Goal: Find contact information: Find contact information

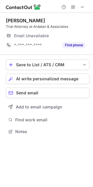
scroll to position [129, 93]
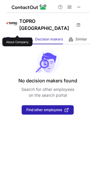
click at [16, 37] on span "About" at bounding box center [18, 39] width 10 height 5
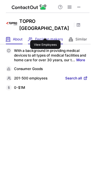
click at [45, 37] on span "Decision makers" at bounding box center [49, 39] width 28 height 5
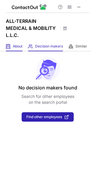
click at [13, 42] on div "About About Company" at bounding box center [14, 47] width 17 height 10
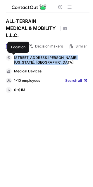
drag, startPoint x: 51, startPoint y: 64, endPoint x: 12, endPoint y: 57, distance: 39.6
click at [12, 57] on div "28150 N ALMA SCHOOL PKY, Scottsdale, Arizona, 85262, us" at bounding box center [47, 60] width 82 height 10
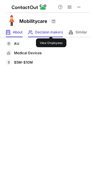
click at [51, 31] on span "Decision makers" at bounding box center [49, 32] width 28 height 5
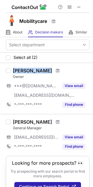
drag, startPoint x: 13, startPoint y: 70, endPoint x: 45, endPoint y: 71, distance: 32.0
click at [45, 70] on div "Rory Dunlevy" at bounding box center [51, 71] width 77 height 6
copy div "Rory Dunlevy"
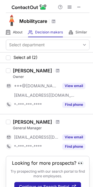
drag, startPoint x: 14, startPoint y: 120, endPoint x: 44, endPoint y: 119, distance: 29.9
click at [44, 119] on div "Eoin Dunlevy" at bounding box center [51, 122] width 77 height 6
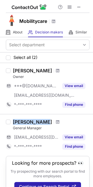
drag, startPoint x: 11, startPoint y: 122, endPoint x: 42, endPoint y: 120, distance: 30.9
click at [42, 120] on div "Eoin Dunlevy General Manager ***@mobilitycare.net.au View email *-***-***-**** …" at bounding box center [50, 135] width 79 height 32
copy div "Eoin Dunlevy"
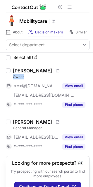
drag, startPoint x: 12, startPoint y: 77, endPoint x: 26, endPoint y: 77, distance: 14.7
click at [26, 77] on div "Rory Dunlevy Owner ***@gmail.com ***@mobilitycare.net.au View email *-***-***-*…" at bounding box center [50, 89] width 79 height 42
copy div "Owner"
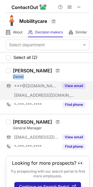
copy div "Owner"
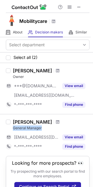
drag, startPoint x: 12, startPoint y: 128, endPoint x: 43, endPoint y: 127, distance: 31.1
click at [43, 127] on div "Eoin Dunlevy General Manager ***@mobilitycare.net.au View email *-***-***-**** …" at bounding box center [50, 135] width 79 height 32
copy div "General Manager"
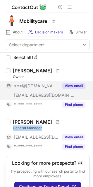
click at [77, 85] on button "View email" at bounding box center [74, 86] width 23 height 6
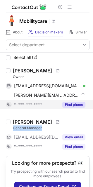
click at [75, 103] on button "Find phone" at bounding box center [74, 105] width 23 height 6
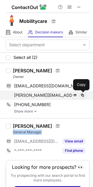
click at [83, 95] on span at bounding box center [82, 95] width 5 height 5
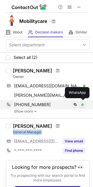
click at [83, 105] on img at bounding box center [83, 105] width 4 height 4
click at [75, 105] on span at bounding box center [75, 104] width 5 height 5
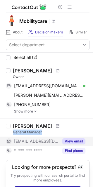
click at [75, 144] on button "View email" at bounding box center [74, 142] width 23 height 6
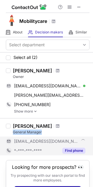
click at [77, 151] on button "Find phone" at bounding box center [74, 151] width 23 height 6
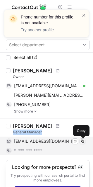
click at [82, 141] on span at bounding box center [82, 141] width 5 height 5
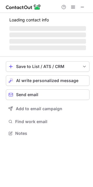
scroll to position [3, 3]
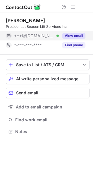
click at [68, 36] on button "View email" at bounding box center [74, 36] width 23 height 6
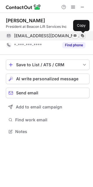
click at [82, 37] on span at bounding box center [82, 35] width 5 height 5
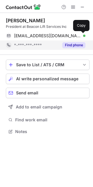
click at [68, 46] on button "Find phone" at bounding box center [74, 45] width 23 height 6
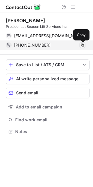
click at [82, 47] on span at bounding box center [82, 45] width 5 height 5
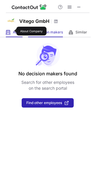
click at [13, 31] on span "About" at bounding box center [18, 32] width 10 height 5
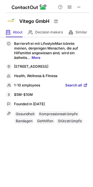
drag, startPoint x: 14, startPoint y: 67, endPoint x: 26, endPoint y: 72, distance: 12.8
click at [35, 70] on div "Försterweg 26, Vogelsdorf, Brandenburg, 15370, DE" at bounding box center [51, 66] width 74 height 5
drag, startPoint x: 14, startPoint y: 66, endPoint x: 34, endPoint y: 72, distance: 20.9
click at [34, 70] on div "Försterweg 26, Vogelsdorf, Brandenburg, 15370, DE" at bounding box center [47, 67] width 82 height 6
copy div "Försterweg 26, Vogelsdorf, Brandenburg, 15370, DE"
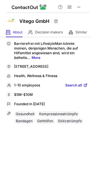
copy div "Försterweg 26, Vogelsdorf, Brandenburg, 15370, DE"
click at [33, 32] on span at bounding box center [30, 32] width 5 height 5
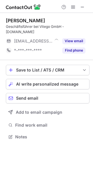
scroll to position [133, 93]
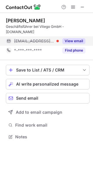
click at [74, 39] on button "View email" at bounding box center [74, 41] width 23 height 6
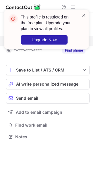
click at [83, 14] on span at bounding box center [84, 15] width 5 height 6
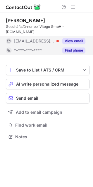
click at [72, 50] on button "Find phone" at bounding box center [74, 51] width 23 height 6
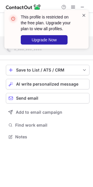
click at [85, 15] on span at bounding box center [84, 15] width 5 height 6
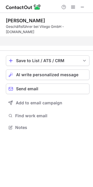
scroll to position [114, 93]
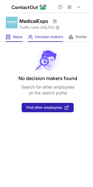
click at [7, 39] on span at bounding box center [8, 37] width 5 height 5
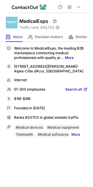
drag, startPoint x: 14, startPoint y: 66, endPoint x: 82, endPoint y: 71, distance: 68.0
click at [82, 71] on div "[STREET_ADDRESS][PERSON_NAME]-Alpes-Côte d’Azur, [GEOGRAPHIC_DATA]" at bounding box center [51, 68] width 74 height 9
copy div "[STREET_ADDRESS][PERSON_NAME]-Alpes-Côte d’Azur, [GEOGRAPHIC_DATA]"
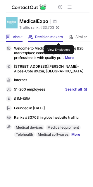
click at [59, 38] on span "Decision makers" at bounding box center [49, 37] width 28 height 5
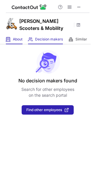
click at [20, 41] on span "About" at bounding box center [18, 39] width 10 height 5
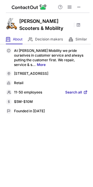
drag, startPoint x: 20, startPoint y: 72, endPoint x: 25, endPoint y: 79, distance: 7.7
click at [25, 77] on div "[STREET_ADDRESS]" at bounding box center [47, 74] width 82 height 6
copy div "[STREET_ADDRESS]"
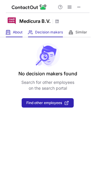
click at [17, 35] on div "About About Company" at bounding box center [14, 33] width 17 height 10
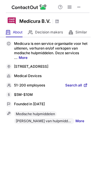
drag, startPoint x: 13, startPoint y: 67, endPoint x: 36, endPoint y: 73, distance: 24.6
click at [36, 70] on div "Liduinahof 35, Boxtel, Noord-Brabant, 5281AD, NL" at bounding box center [47, 67] width 82 height 6
copy div "Liduinahof 35, Boxtel, Noord-Brabant, 5281AD, NL"
click at [25, 70] on div "Liduinahof 35, Boxtel, Noord-Brabant, 5281AD, NL" at bounding box center [51, 66] width 74 height 5
drag, startPoint x: 35, startPoint y: 71, endPoint x: 14, endPoint y: 67, distance: 20.6
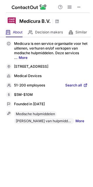
click at [14, 67] on div "Liduinahof 35, Boxtel, Noord-Brabant, 5281AD, NL" at bounding box center [51, 66] width 74 height 5
copy div "Liduinahof 35, Boxtel, Noord-Brabant, 5281AD, NL"
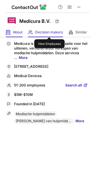
click at [50, 32] on span "Decision makers" at bounding box center [49, 32] width 28 height 5
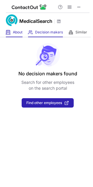
click at [5, 31] on div "About About Company Decision makers View Employees Similar Similar Companies" at bounding box center [45, 33] width 91 height 10
click at [9, 33] on span at bounding box center [8, 32] width 5 height 5
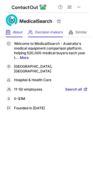
click at [54, 36] on div "Decision makers View Employees" at bounding box center [45, 33] width 35 height 10
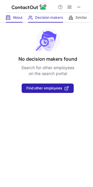
click at [13, 16] on div "About About Company" at bounding box center [14, 18] width 17 height 10
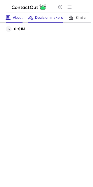
click at [44, 21] on div "Decision makers View Employees" at bounding box center [45, 18] width 35 height 10
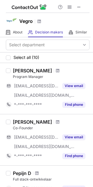
click at [23, 32] on div "About About Company Decision makers View Employees Similar Similar Companies" at bounding box center [45, 33] width 91 height 10
click at [11, 36] on div "About About Company" at bounding box center [14, 33] width 17 height 10
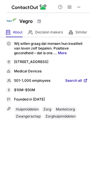
drag, startPoint x: 30, startPoint y: 61, endPoint x: 77, endPoint y: 60, distance: 47.0
click at [77, 60] on div "Vennestraat 13, Lisse, 2161 LE, NL" at bounding box center [51, 62] width 74 height 5
copy div "Vennestraat 13, Lisse, 2161 LE, NL"
click at [77, 65] on div "Wij willen graag dat mensen hun kwaliteit van leven zelf bepalen. Positieve gez…" at bounding box center [47, 80] width 82 height 79
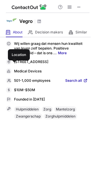
drag, startPoint x: 74, startPoint y: 61, endPoint x: 14, endPoint y: 63, distance: 59.9
click at [14, 63] on div "Vennestraat 13, Lisse, 2161 LE, NL" at bounding box center [47, 62] width 82 height 6
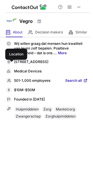
copy div "Vennestraat 13, Lisse, 2161 LE, NL"
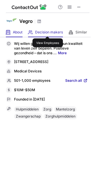
click at [48, 31] on span "Decision makers" at bounding box center [49, 32] width 28 height 5
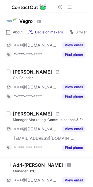
scroll to position [325, 0]
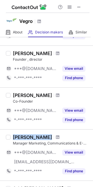
drag, startPoint x: 13, startPoint y: 136, endPoint x: 59, endPoint y: 134, distance: 46.1
click at [60, 134] on div "Nicky Ket - Scheffer" at bounding box center [51, 137] width 77 height 6
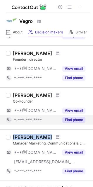
copy div "Nicky Ket - Scheffer"
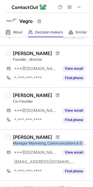
drag, startPoint x: 13, startPoint y: 142, endPoint x: 84, endPoint y: 142, distance: 71.0
click at [84, 142] on div "Manager Marketing, Communications & E-commerce" at bounding box center [51, 143] width 77 height 5
copy div "Manager Marketing, Communications & E-"
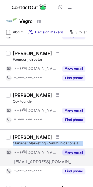
click at [73, 150] on button "View email" at bounding box center [74, 153] width 23 height 6
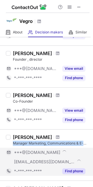
click at [78, 170] on button "Find phone" at bounding box center [74, 171] width 23 height 6
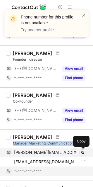
click at [82, 151] on span at bounding box center [82, 152] width 5 height 5
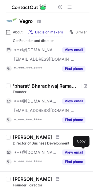
scroll to position [208, 0]
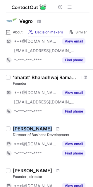
drag, startPoint x: 13, startPoint y: 128, endPoint x: 52, endPoint y: 127, distance: 38.7
click at [52, 127] on div "Marcel Van Beek Director of Business Development ***@gmail.com View email *-***…" at bounding box center [50, 142] width 79 height 32
copy div "Marcel Van Beek"
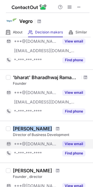
click at [78, 144] on button "View email" at bounding box center [74, 144] width 23 height 6
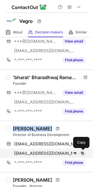
click at [81, 153] on span at bounding box center [82, 153] width 5 height 5
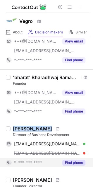
click at [69, 161] on button "Find phone" at bounding box center [74, 163] width 23 height 6
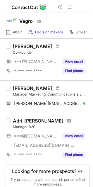
scroll to position [377, 0]
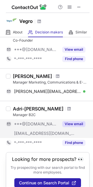
click at [76, 123] on button "View email" at bounding box center [74, 124] width 23 height 6
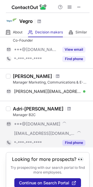
click at [80, 142] on button "Find phone" at bounding box center [74, 143] width 23 height 6
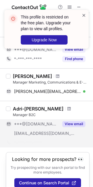
click at [85, 14] on span at bounding box center [84, 15] width 5 height 6
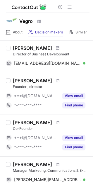
scroll to position [260, 0]
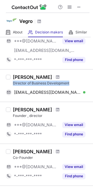
drag, startPoint x: 11, startPoint y: 84, endPoint x: 80, endPoint y: 83, distance: 68.1
click at [80, 83] on div "Marcel Van Beek Director of Business Development marcelvbi@gmail.com Verified S…" at bounding box center [50, 85] width 79 height 23
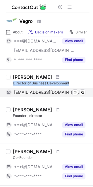
copy div "Director of Business Development"
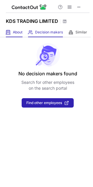
click at [9, 35] on div "About About Company" at bounding box center [14, 33] width 17 height 10
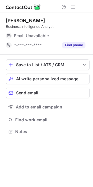
scroll to position [127, 93]
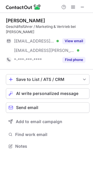
scroll to position [137, 93]
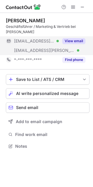
click at [72, 38] on button "View email" at bounding box center [74, 41] width 23 height 6
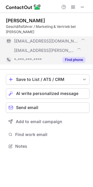
click at [72, 57] on button "Find phone" at bounding box center [74, 60] width 23 height 6
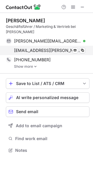
scroll to position [141, 93]
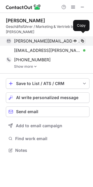
click at [83, 39] on span at bounding box center [82, 41] width 5 height 5
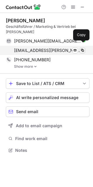
click at [83, 48] on span at bounding box center [82, 50] width 5 height 5
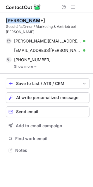
drag, startPoint x: 7, startPoint y: 21, endPoint x: 37, endPoint y: 18, distance: 30.1
click at [37, 18] on div "Felix Peste" at bounding box center [48, 21] width 84 height 6
copy div "Felix Peste"
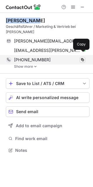
click at [84, 58] on span at bounding box center [82, 60] width 5 height 5
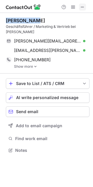
click at [83, 7] on span at bounding box center [82, 7] width 5 height 5
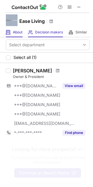
click at [21, 28] on div "About About Company" at bounding box center [14, 33] width 17 height 10
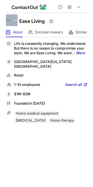
drag, startPoint x: 14, startPoint y: 61, endPoint x: 37, endPoint y: 69, distance: 24.1
click at [37, 69] on div "Life is constantly changing. We understand. But there is no reason to compromis…" at bounding box center [47, 82] width 82 height 83
copy div "[GEOGRAPHIC_DATA][US_STATE], [GEOGRAPHIC_DATA]"
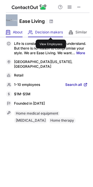
click at [51, 32] on span "Decision makers" at bounding box center [49, 32] width 28 height 5
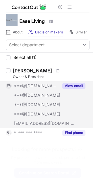
click at [72, 87] on button "View email" at bounding box center [74, 86] width 23 height 6
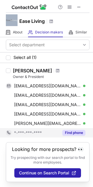
click at [71, 132] on button "Find phone" at bounding box center [74, 133] width 23 height 6
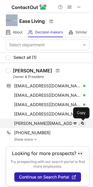
click at [81, 124] on span at bounding box center [82, 123] width 5 height 5
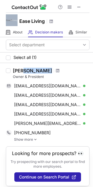
drag, startPoint x: 23, startPoint y: 69, endPoint x: 52, endPoint y: 67, distance: 28.9
click at [52, 67] on div "[PERSON_NAME] Owner & President [EMAIL_ADDRESS][DOMAIN_NAME] Verified Send emai…" at bounding box center [46, 104] width 93 height 83
click at [14, 70] on div "[PERSON_NAME]" at bounding box center [32, 71] width 39 height 6
drag, startPoint x: 12, startPoint y: 71, endPoint x: 47, endPoint y: 70, distance: 35.2
click at [47, 70] on div "[PERSON_NAME] Owner & President [EMAIL_ADDRESS][DOMAIN_NAME] Verified Send emai…" at bounding box center [50, 105] width 79 height 74
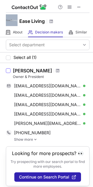
copy div "[PERSON_NAME]"
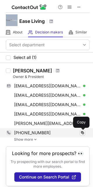
click at [82, 132] on span at bounding box center [82, 133] width 5 height 5
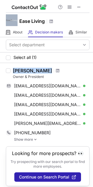
drag, startPoint x: 10, startPoint y: 77, endPoint x: 60, endPoint y: 73, distance: 50.3
click at [60, 73] on div "[PERSON_NAME] Owner & President [EMAIL_ADDRESS][DOMAIN_NAME] Verified Send emai…" at bounding box center [46, 104] width 93 height 83
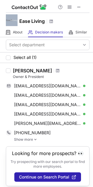
click at [50, 77] on div "Owner & President" at bounding box center [51, 76] width 77 height 5
drag, startPoint x: 13, startPoint y: 76, endPoint x: 53, endPoint y: 76, distance: 40.2
click at [53, 76] on div "[PERSON_NAME] Owner & President [EMAIL_ADDRESS][DOMAIN_NAME] Verified Send emai…" at bounding box center [50, 105] width 79 height 74
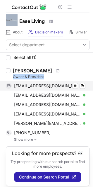
copy div "Owner & President"
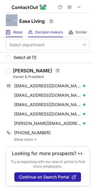
click at [14, 35] on div "About About Company" at bounding box center [14, 33] width 17 height 10
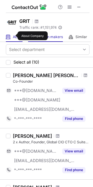
click at [14, 36] on span "About" at bounding box center [18, 37] width 10 height 5
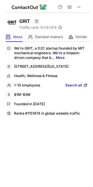
drag, startPoint x: 13, startPoint y: 66, endPoint x: 32, endPoint y: 72, distance: 20.1
click at [32, 70] on div "[STREET_ADDRESS][US_STATE]" at bounding box center [47, 67] width 82 height 6
copy div "[STREET_ADDRESS][US_STATE]"
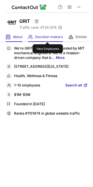
click at [48, 37] on span "Decision makers" at bounding box center [49, 37] width 28 height 5
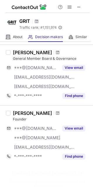
scroll to position [518, 0]
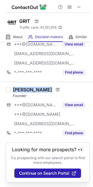
drag, startPoint x: 13, startPoint y: 84, endPoint x: 48, endPoint y: 85, distance: 35.5
click at [48, 87] on div "[PERSON_NAME]" at bounding box center [51, 90] width 77 height 6
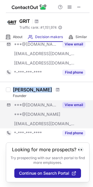
copy div "[PERSON_NAME]"
click at [67, 102] on button "View email" at bounding box center [74, 105] width 23 height 6
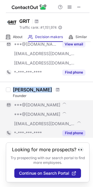
click at [68, 130] on button "Find phone" at bounding box center [74, 133] width 23 height 6
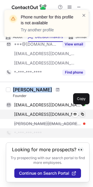
click at [83, 112] on span at bounding box center [82, 114] width 5 height 5
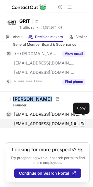
scroll to position [499, 0]
